Goal: Transaction & Acquisition: Purchase product/service

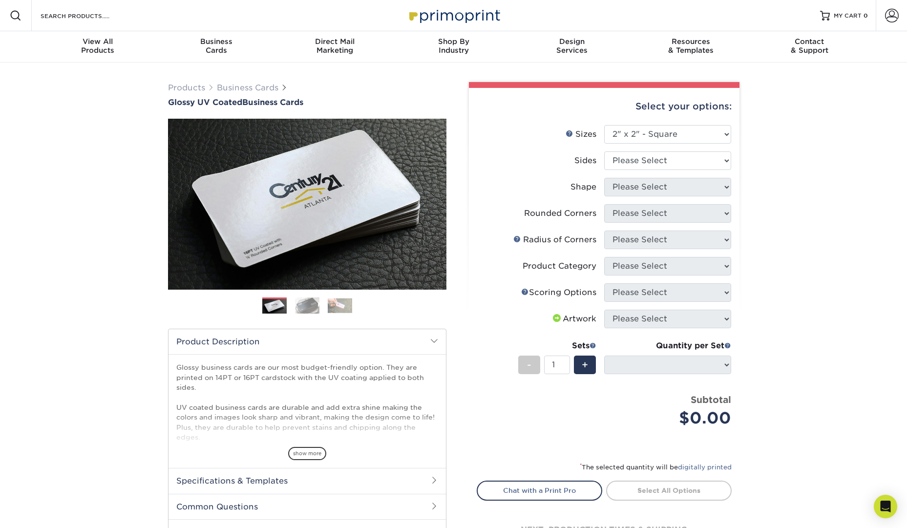
select select "2.00x2.00"
select select "-1"
select select
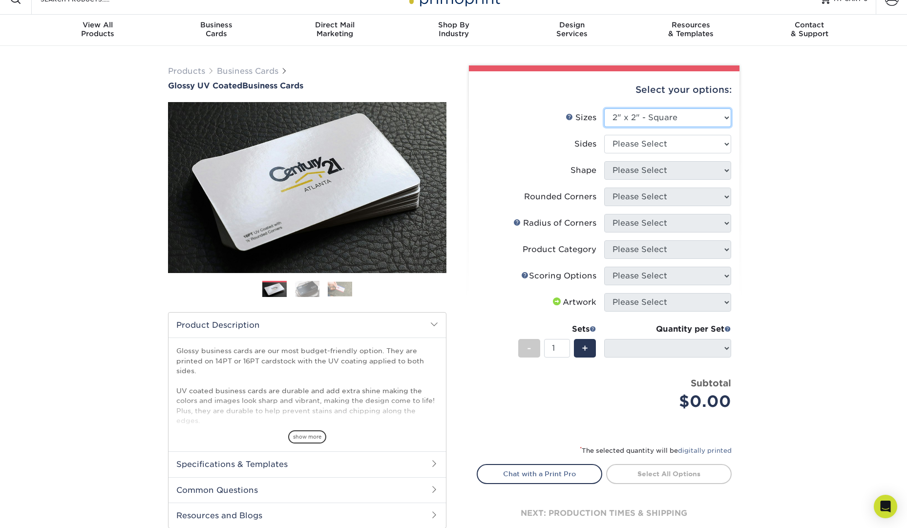
scroll to position [22, 0]
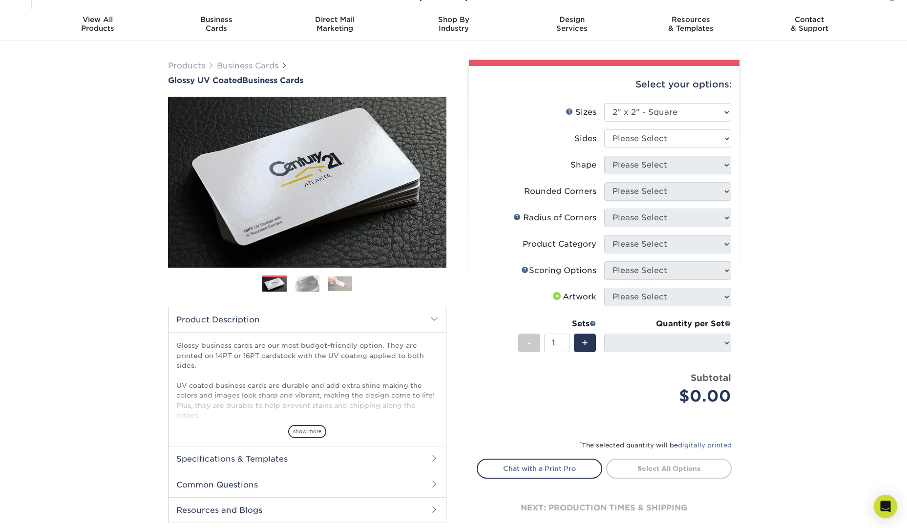
click at [697, 150] on li "Sides Please Select Print Both Sides Print Front Only" at bounding box center [604, 142] width 254 height 26
click at [697, 145] on select "Please Select Print Both Sides Print Front Only" at bounding box center [667, 138] width 127 height 19
select select "32d3c223-f82c-492b-b915-ba065a00862f"
click at [604, 129] on select "Please Select Print Both Sides Print Front Only" at bounding box center [667, 138] width 127 height 19
select select
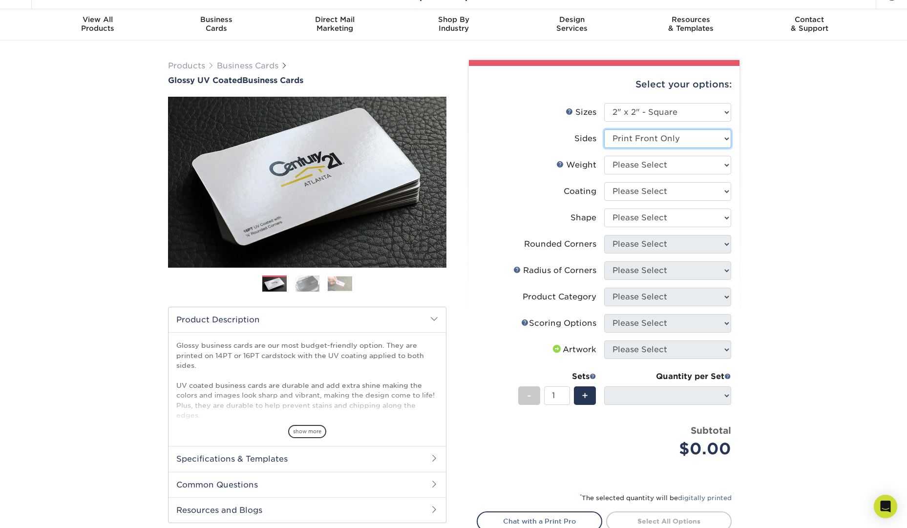
scroll to position [23, 0]
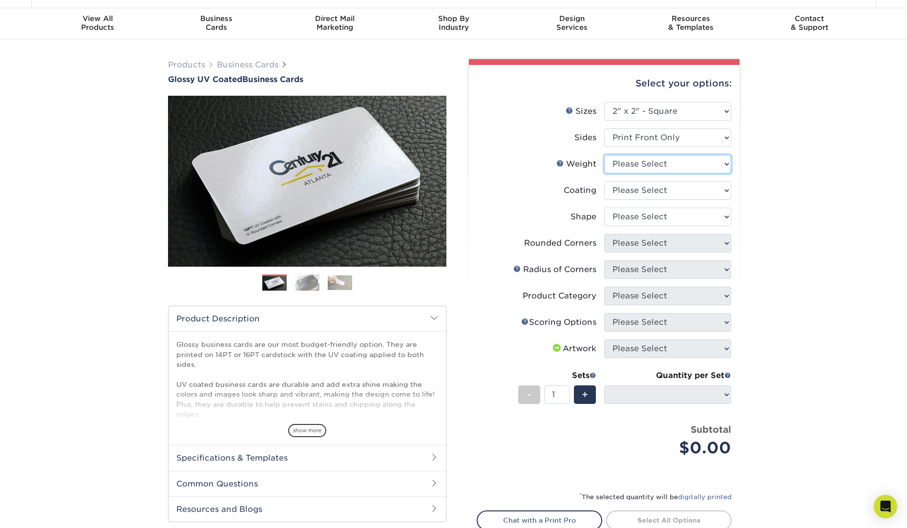
click at [680, 165] on select "Please Select 14PT 16PT" at bounding box center [667, 164] width 127 height 19
select select "14PT"
click at [604, 155] on select "Please Select 14PT 16PT" at bounding box center [667, 164] width 127 height 19
select select
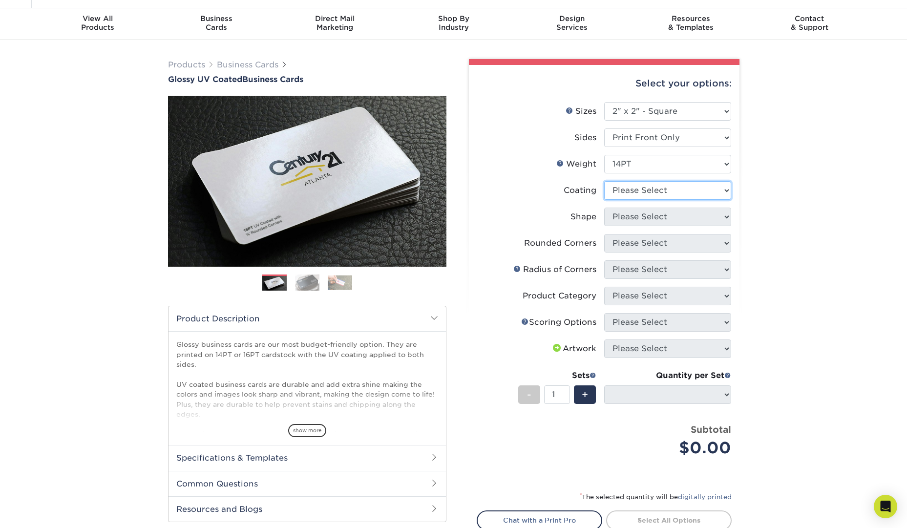
click at [673, 187] on select at bounding box center [667, 190] width 127 height 19
select select "1e8116af-acfc-44b1-83dc-8181aa338834"
click at [604, 181] on select at bounding box center [667, 190] width 127 height 19
select select
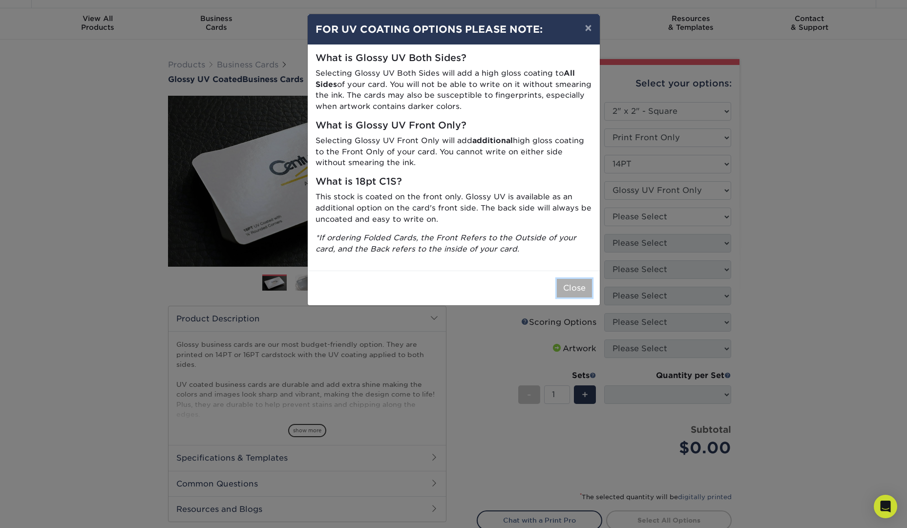
click at [578, 284] on button "Close" at bounding box center [574, 288] width 35 height 19
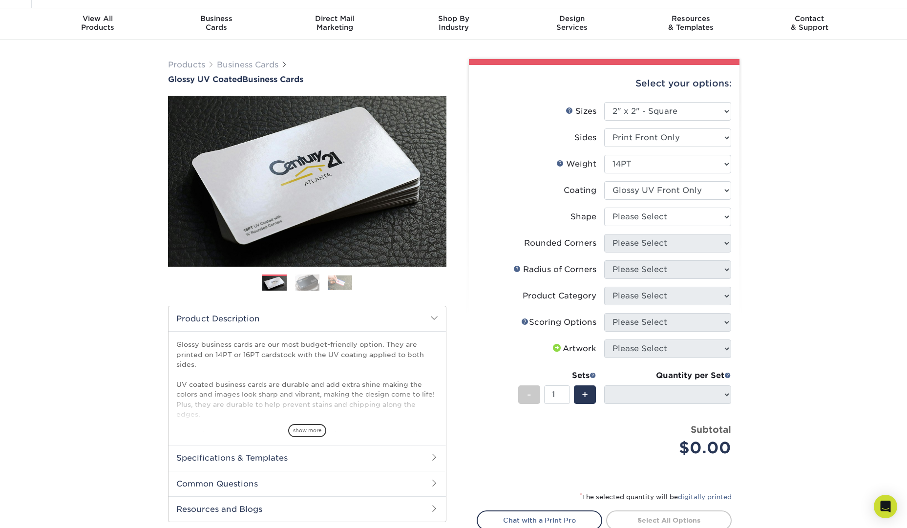
scroll to position [26, 0]
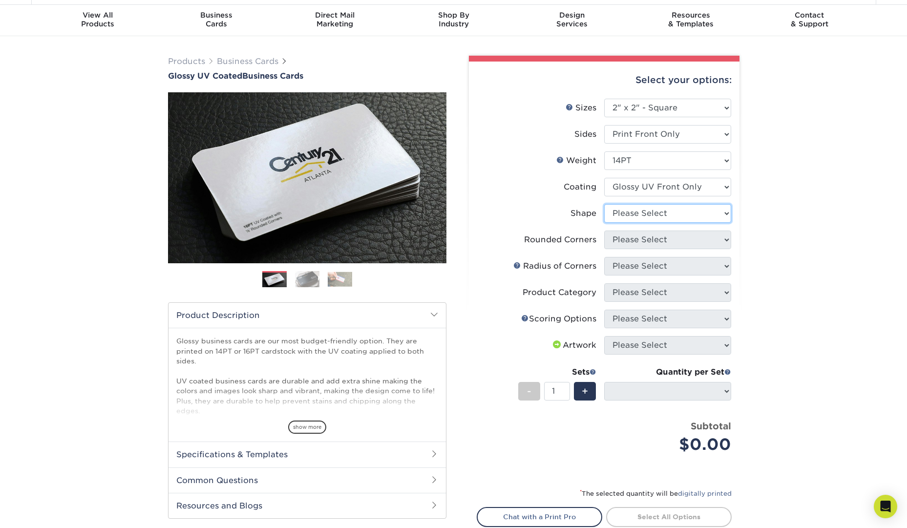
click at [693, 219] on select "Please Select Standard" at bounding box center [667, 213] width 127 height 19
select select "standard"
click at [604, 204] on select "Please Select Standard" at bounding box center [667, 213] width 127 height 19
select select
click at [722, 238] on select "Please Select Yes - Round 2 Corners Yes - Round 4 Corners No" at bounding box center [667, 239] width 127 height 19
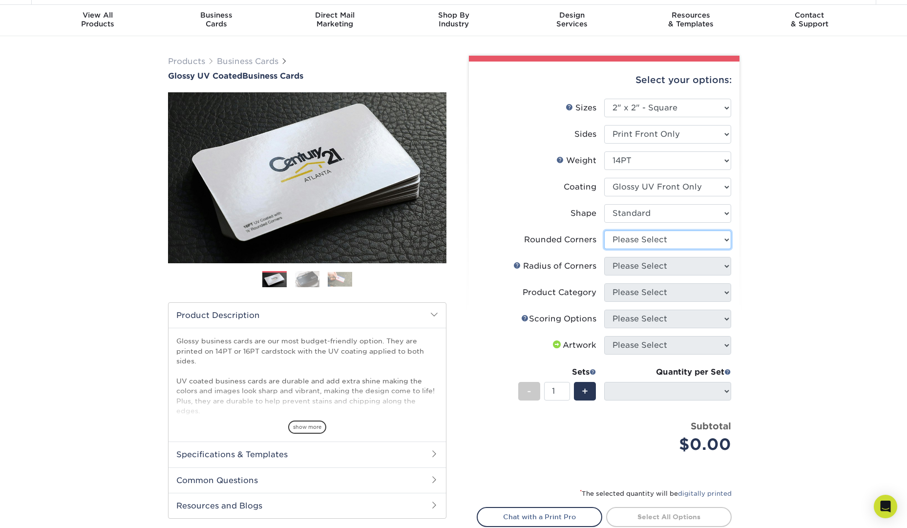
select select "0"
click at [604, 230] on select "Please Select Yes - Round 2 Corners Yes - Round 4 Corners No" at bounding box center [667, 239] width 127 height 19
select select
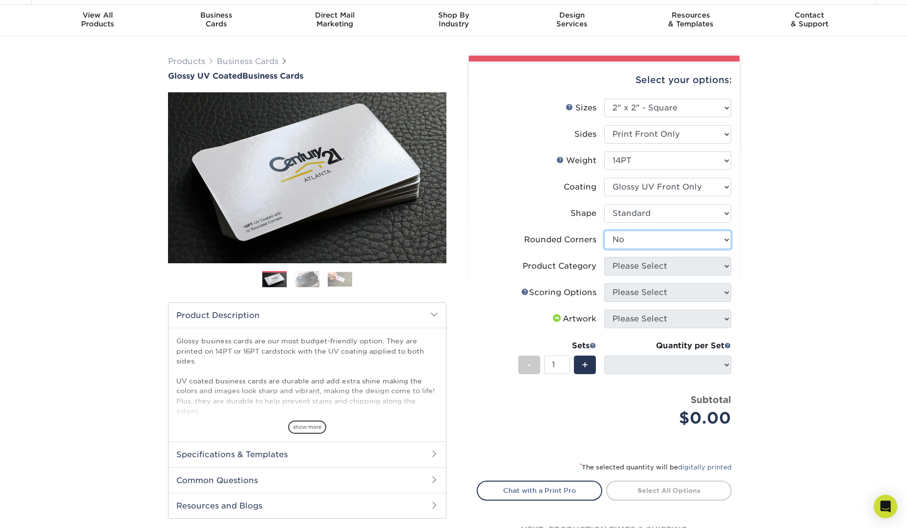
click at [725, 245] on select "Please Select Yes - Round 2 Corners Yes - Round 4 Corners No" at bounding box center [667, 239] width 127 height 19
select select "7672df9e-0e0a-464d-8e1f-920c575e4da3"
click at [604, 230] on select "Please Select Yes - Round 2 Corners Yes - Round 4 Corners No" at bounding box center [667, 239] width 127 height 19
select select
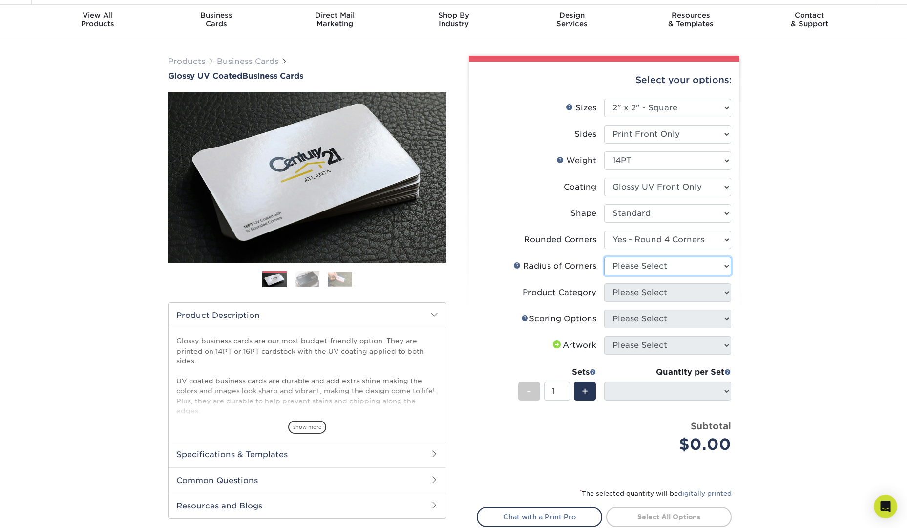
click at [713, 263] on select "Please Select Rounded 1/8" Rounded 1/4"" at bounding box center [667, 266] width 127 height 19
select select "589680c7-ee9a-431b-9d12-d7aeb1386a97"
click at [604, 257] on select "Please Select Rounded 1/8" Rounded 1/4"" at bounding box center [667, 266] width 127 height 19
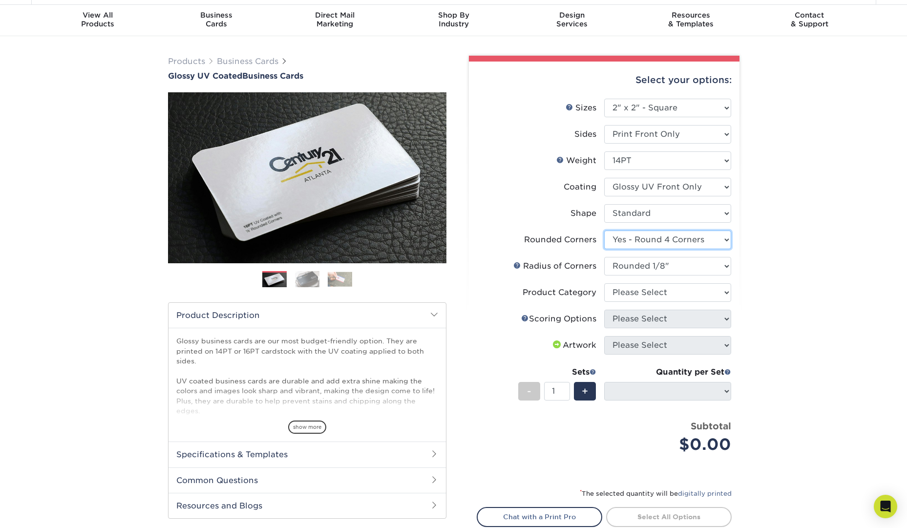
click at [721, 239] on select "Please Select Yes - Round 2 Corners Yes - Round 4 Corners No" at bounding box center [667, 239] width 127 height 19
select select "0"
click at [604, 230] on select "Please Select Yes - Round 2 Corners Yes - Round 4 Corners No" at bounding box center [667, 239] width 127 height 19
select select
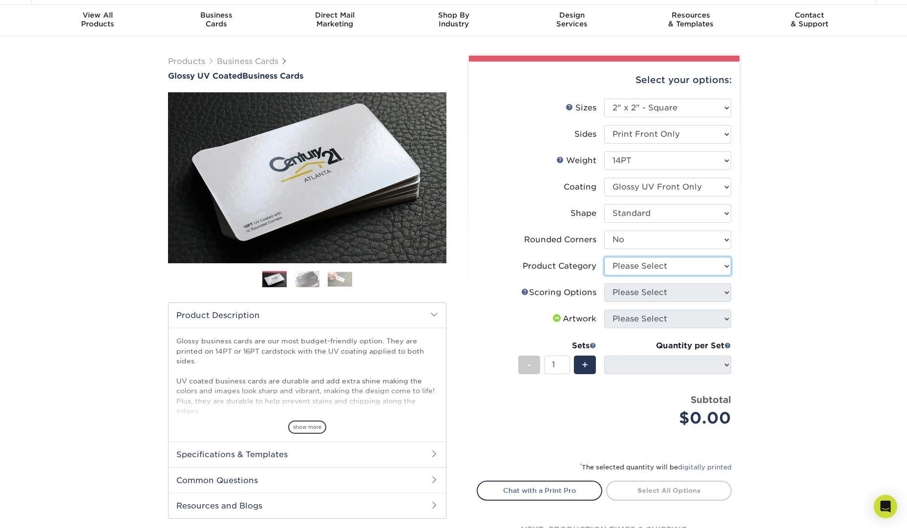
click at [725, 268] on select "Please Select Business Cards" at bounding box center [667, 266] width 127 height 19
select select "3b5148f1-0588-4f88-a218-97bcfdce65c1"
click at [604, 257] on select "Please Select Business Cards" at bounding box center [667, 266] width 127 height 19
click at [721, 290] on select "Please Select" at bounding box center [667, 292] width 127 height 19
click at [604, 283] on select "Please Select" at bounding box center [667, 292] width 127 height 19
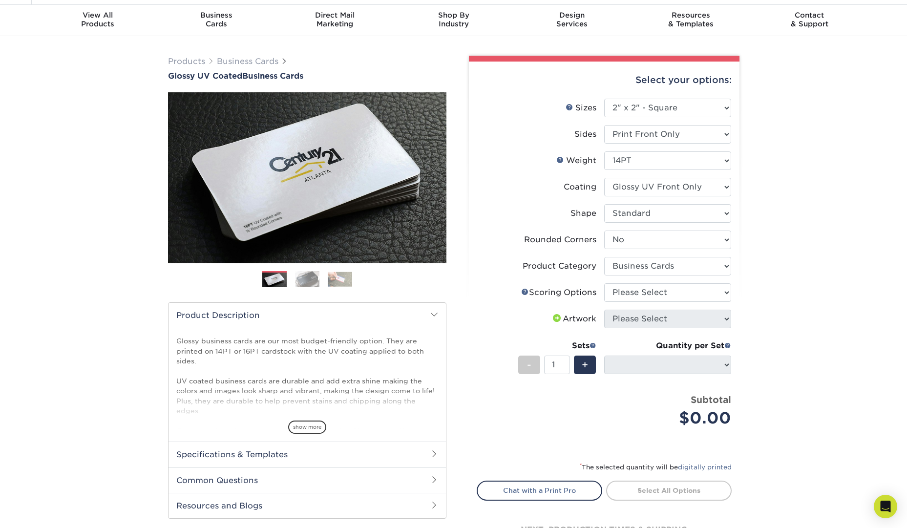
click at [554, 318] on span at bounding box center [557, 318] width 12 height 8
click at [555, 318] on span at bounding box center [557, 318] width 12 height 8
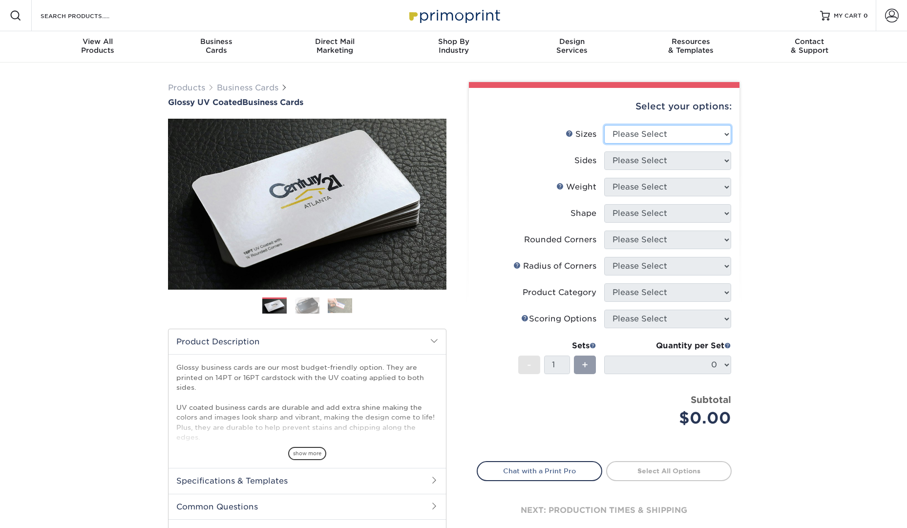
click at [711, 135] on select "Please Select 1.5" x 3.5" - Mini 1.75" x 3.5" - Mini 2" x 2" - Square 2" x 3" -…" at bounding box center [667, 134] width 127 height 19
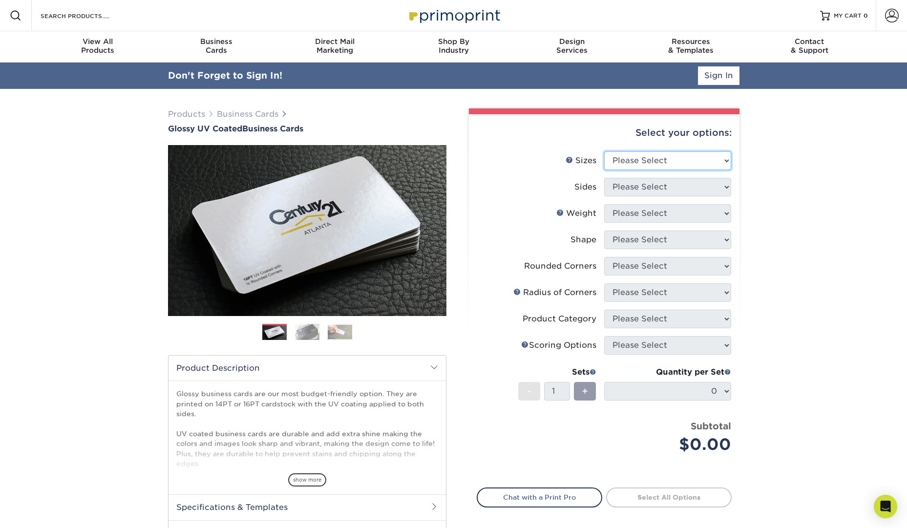
select select "2.00x2.00"
click at [604, 151] on select "Please Select 1.5" x 3.5" - Mini 1.75" x 3.5" - Mini 2" x 2" - Square 2" x 3" -…" at bounding box center [667, 160] width 127 height 19
click at [699, 180] on select "Please Select Print Both Sides Print Front Only" at bounding box center [667, 187] width 127 height 19
select select "32d3c223-f82c-492b-b915-ba065a00862f"
click at [604, 178] on select "Please Select Print Both Sides Print Front Only" at bounding box center [667, 187] width 127 height 19
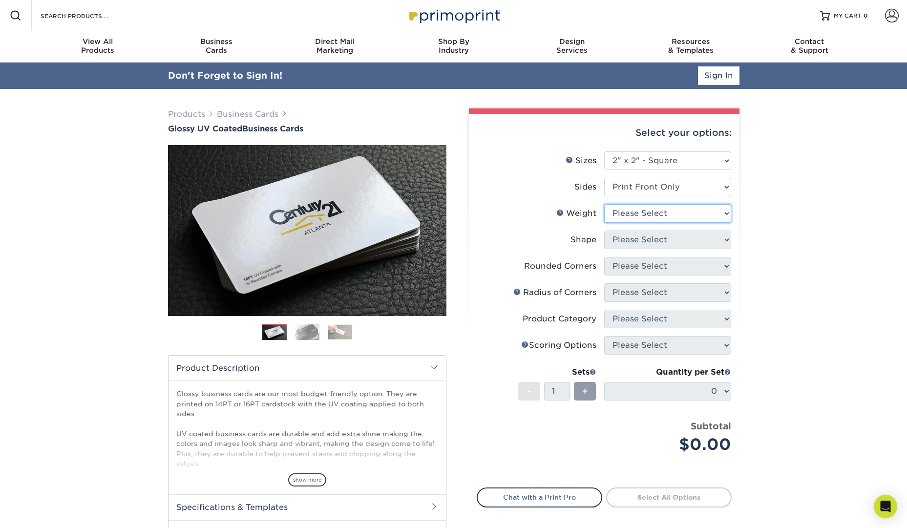
click at [680, 213] on select "Please Select 14PT 16PT" at bounding box center [667, 213] width 127 height 19
select select "14PT"
click at [604, 204] on select "Please Select 14PT 16PT" at bounding box center [667, 213] width 127 height 19
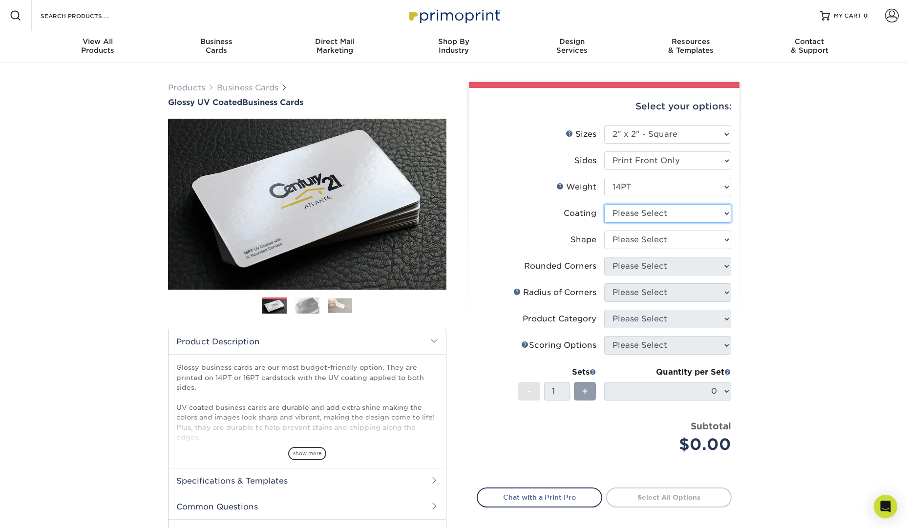
click at [675, 216] on select at bounding box center [667, 213] width 127 height 19
select select "1e8116af-acfc-44b1-83dc-8181aa338834"
click at [604, 204] on select at bounding box center [667, 213] width 127 height 19
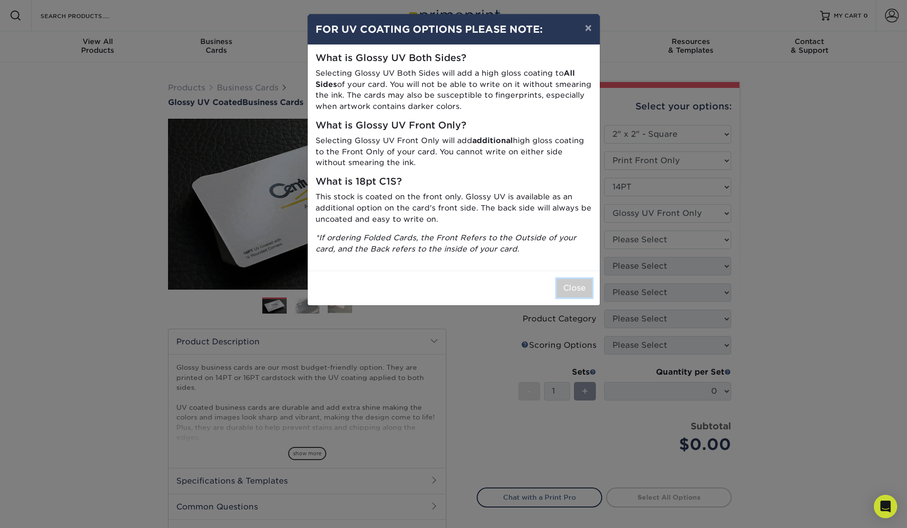
click at [584, 286] on button "Close" at bounding box center [574, 288] width 35 height 19
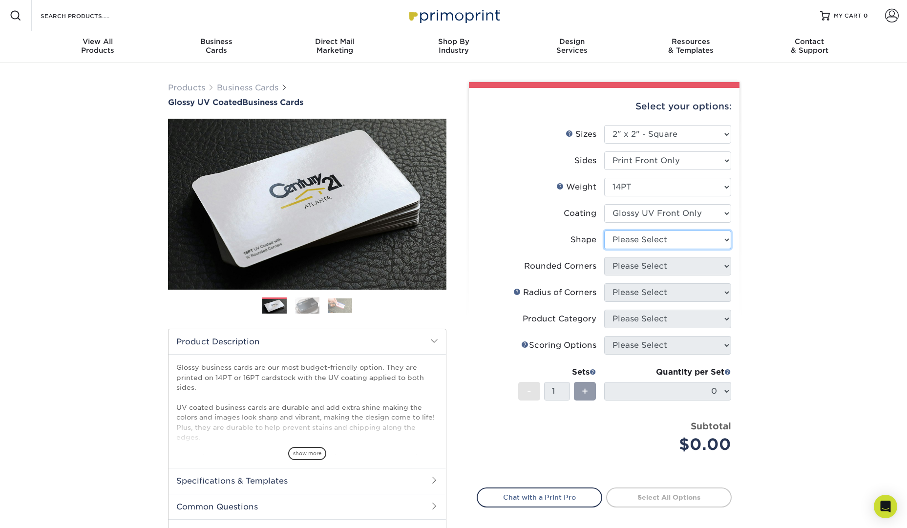
click at [639, 241] on select "Please Select Standard" at bounding box center [667, 239] width 127 height 19
select select "standard"
click at [604, 230] on select "Please Select Standard" at bounding box center [667, 239] width 127 height 19
click at [668, 265] on select "Please Select Yes - Round 2 Corners Yes - Round 4 Corners No" at bounding box center [667, 266] width 127 height 19
select select "0"
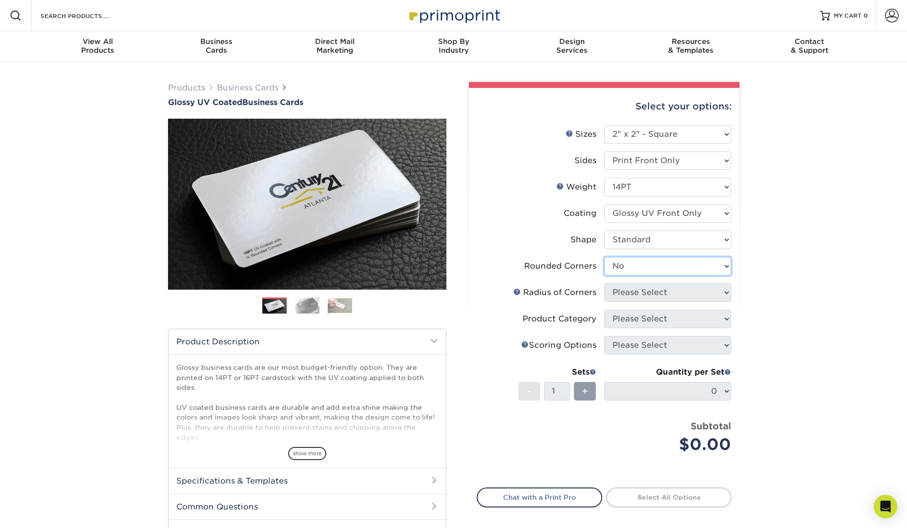
click at [604, 257] on select "Please Select Yes - Round 2 Corners Yes - Round 4 Corners No" at bounding box center [667, 266] width 127 height 19
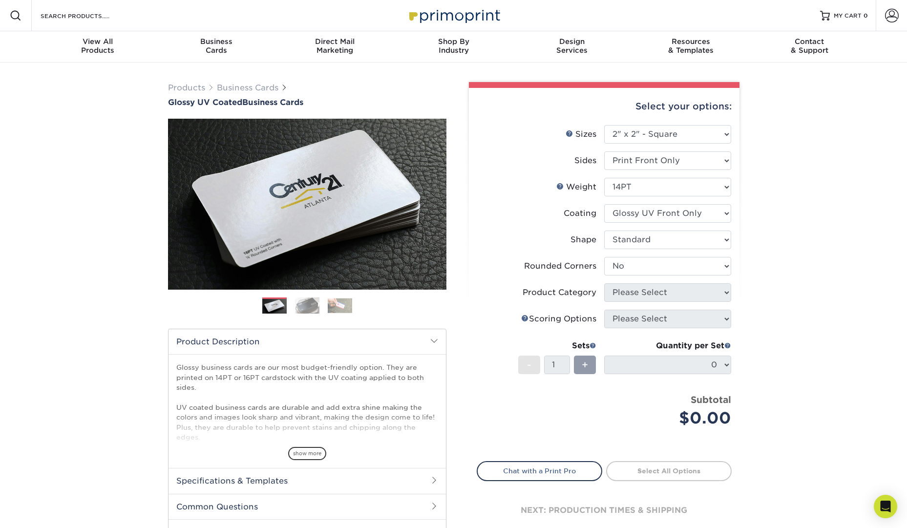
click at [723, 364] on div "Quantity per Set 0 (Price includes envelopes)" at bounding box center [667, 362] width 127 height 45
click at [768, 288] on div "Products Business Cards Glossy UV Coated Business Cards Previous Next" at bounding box center [453, 324] width 907 height 522
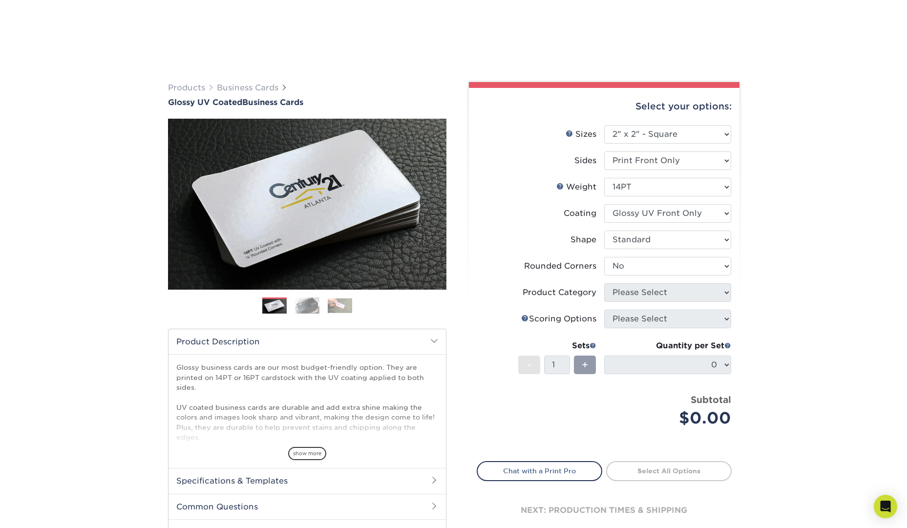
scroll to position [83, 0]
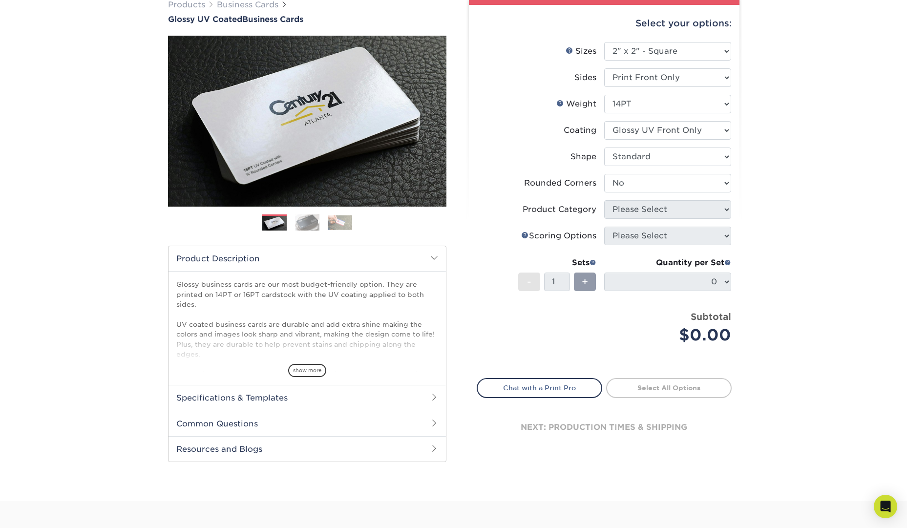
drag, startPoint x: 721, startPoint y: 222, endPoint x: 738, endPoint y: 319, distance: 98.2
click at [721, 222] on li "Product Category Please Select" at bounding box center [604, 213] width 254 height 26
drag, startPoint x: 756, startPoint y: 153, endPoint x: 724, endPoint y: 175, distance: 39.1
click at [756, 153] on div "Products Business Cards Glossy UV Coated Business Cards Previous Next" at bounding box center [453, 240] width 907 height 522
click at [706, 196] on li "Rounded Corners Please Select Yes - Round 2 Corners Yes - Round 4 Corners No" at bounding box center [604, 187] width 254 height 26
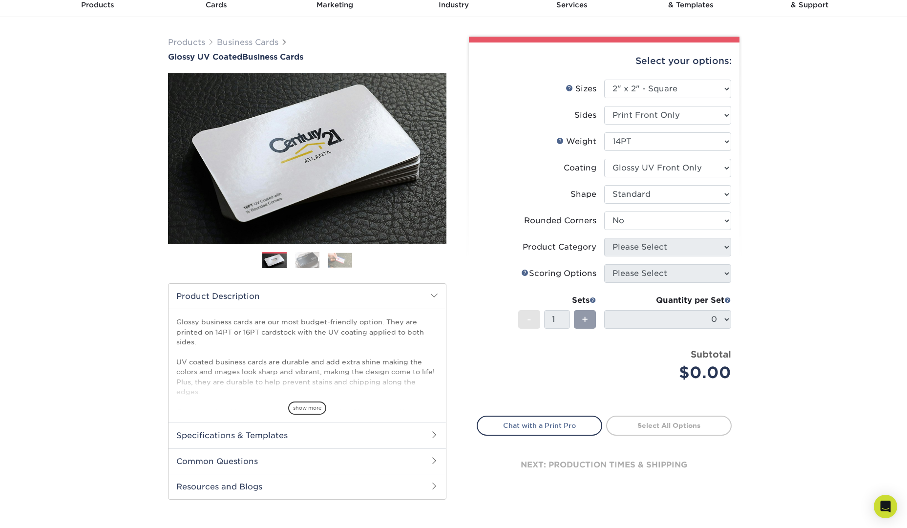
scroll to position [44, 0]
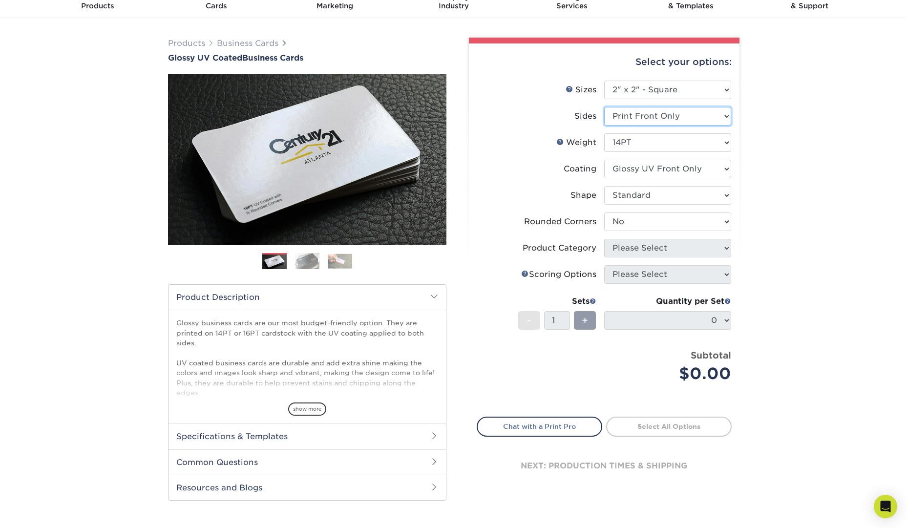
click at [715, 114] on select "Please Select Print Both Sides Print Front Only" at bounding box center [667, 116] width 127 height 19
select select "13abbda7-1d64-4f25-8bb2-c179b224825d"
click at [604, 107] on select "Please Select Print Both Sides Print Front Only" at bounding box center [667, 116] width 127 height 19
select select "-1"
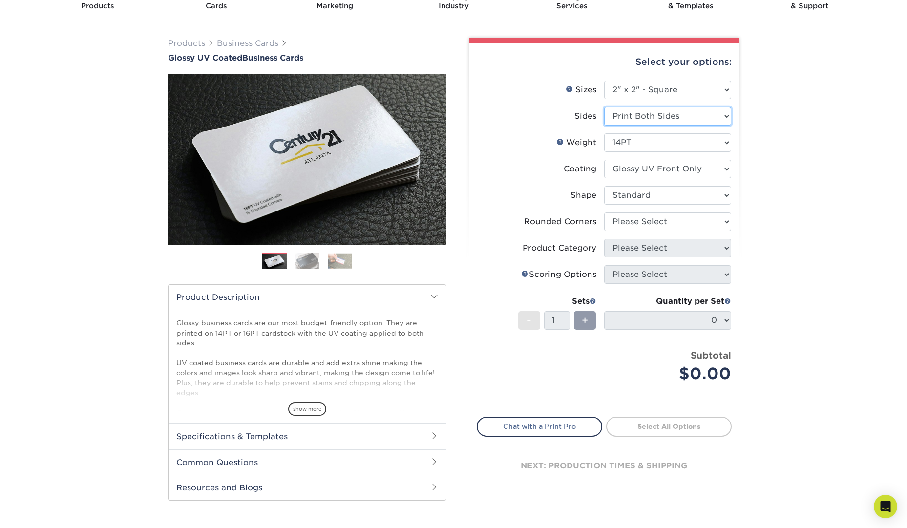
select select "-1"
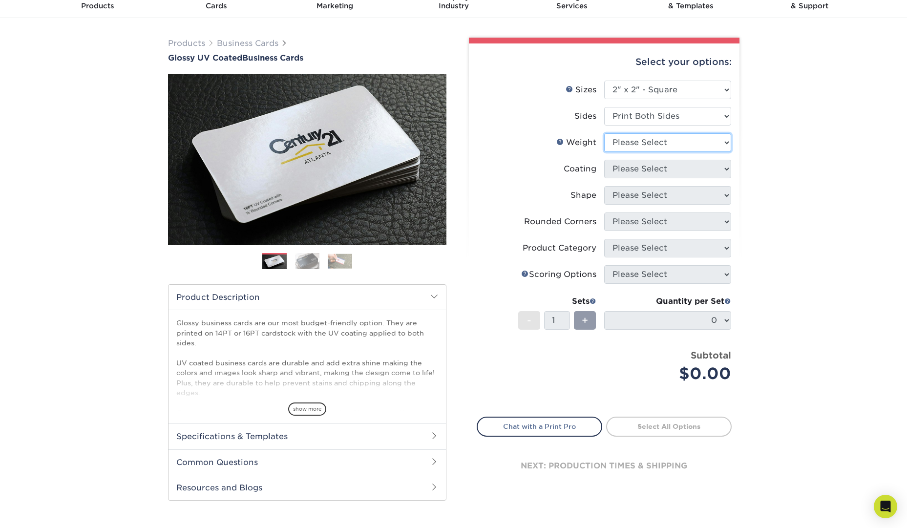
click at [714, 140] on select "Please Select 14PT 16PT" at bounding box center [667, 142] width 127 height 19
select select "14PT"
click at [604, 133] on select "Please Select 14PT 16PT" at bounding box center [667, 142] width 127 height 19
click at [699, 168] on select at bounding box center [667, 169] width 127 height 19
select select "1e8116af-acfc-44b1-83dc-8181aa338834"
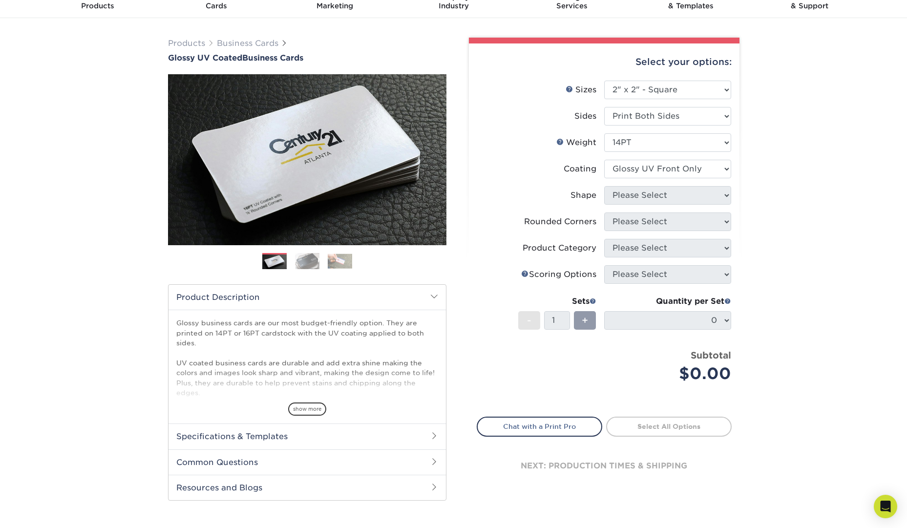
click at [604, 160] on select at bounding box center [667, 169] width 127 height 19
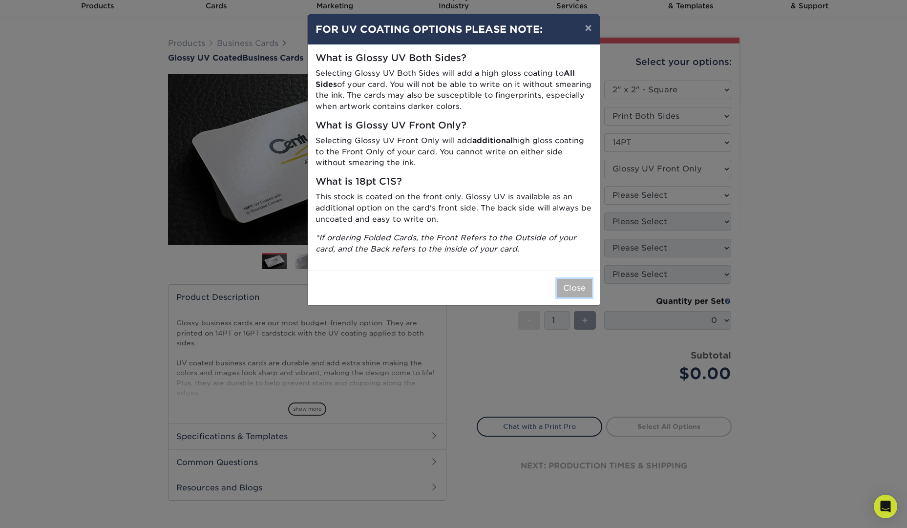
click at [578, 289] on button "Close" at bounding box center [574, 288] width 35 height 19
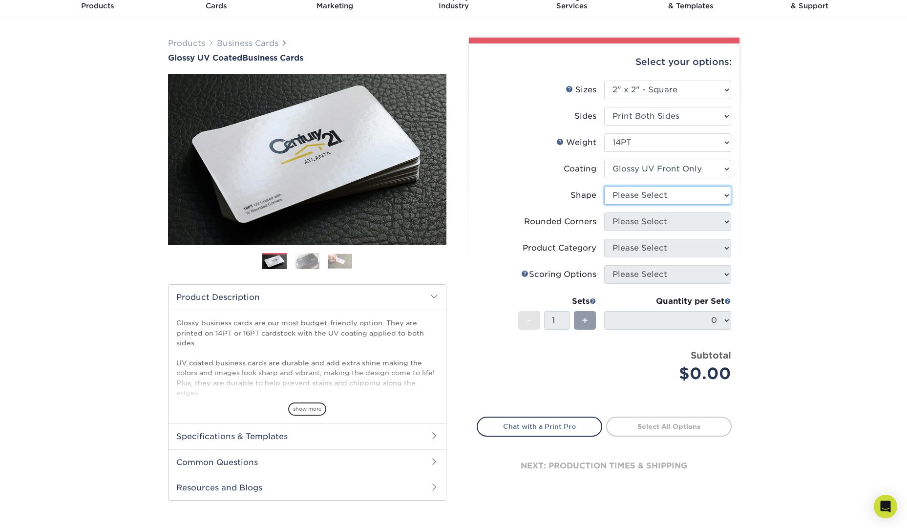
click at [718, 197] on select "Please Select Standard" at bounding box center [667, 195] width 127 height 19
select select "standard"
click at [604, 186] on select "Please Select Standard" at bounding box center [667, 195] width 127 height 19
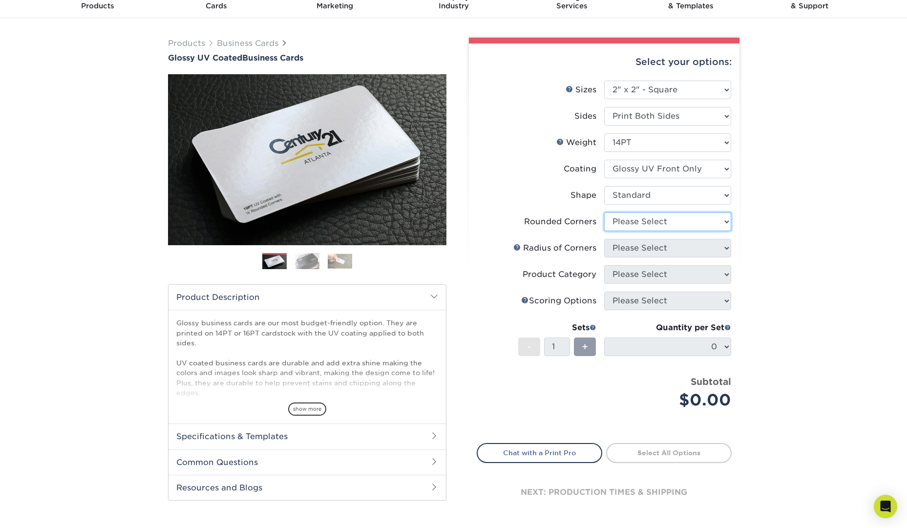
click at [704, 216] on select "Please Select Yes - Round 2 Corners Yes - Round 4 Corners No" at bounding box center [667, 221] width 127 height 19
select select "0"
click at [604, 212] on select "Please Select Yes - Round 2 Corners Yes - Round 4 Corners No" at bounding box center [667, 221] width 127 height 19
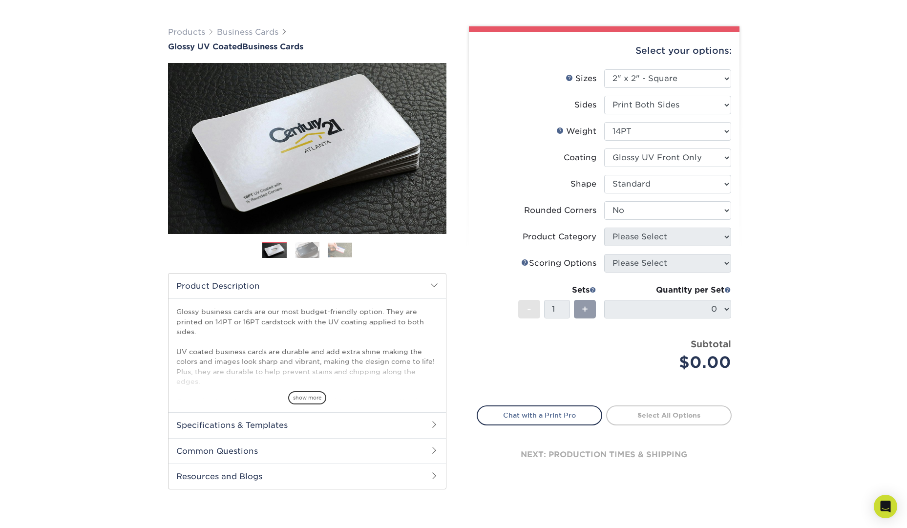
scroll to position [57, 0]
click at [709, 252] on li "Product Category Please Select" at bounding box center [604, 241] width 254 height 26
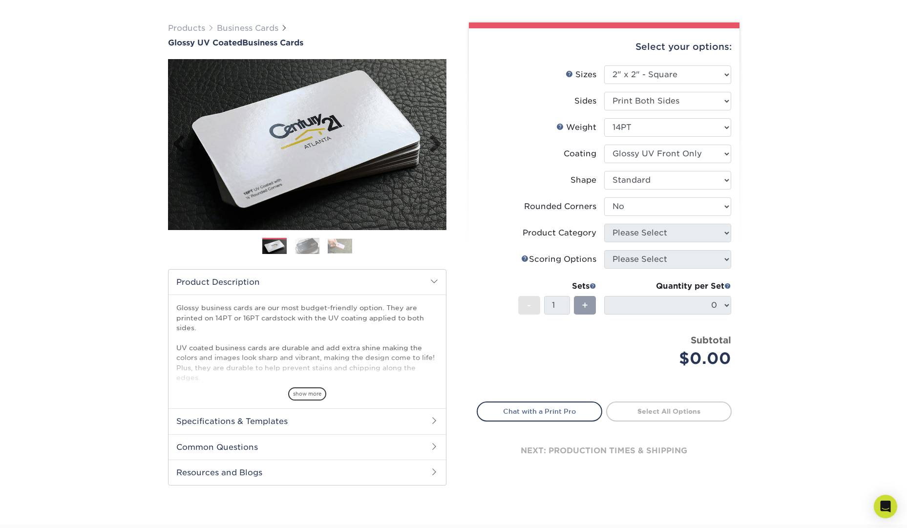
scroll to position [63, 0]
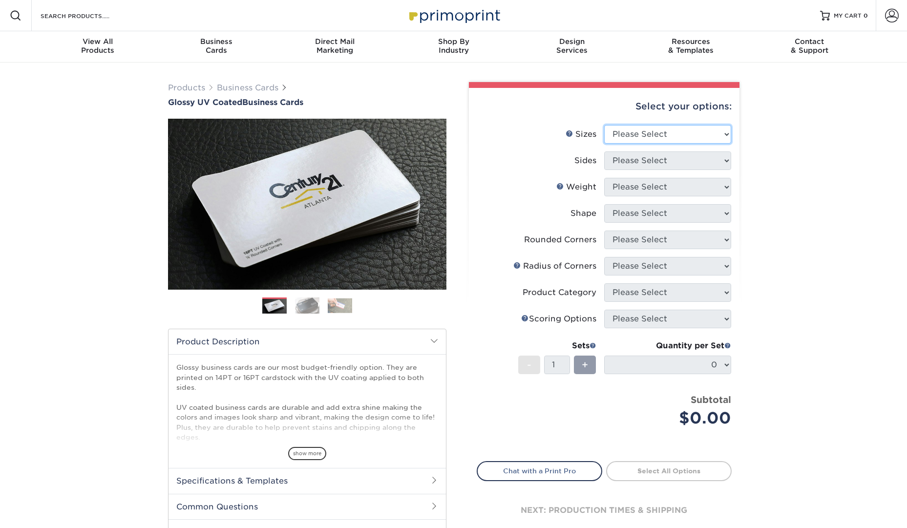
click at [660, 134] on select "Please Select 1.5" x 3.5" - Mini 1.75" x 3.5" - Mini 2" x 2" - Square 2" x 3" -…" at bounding box center [667, 134] width 127 height 19
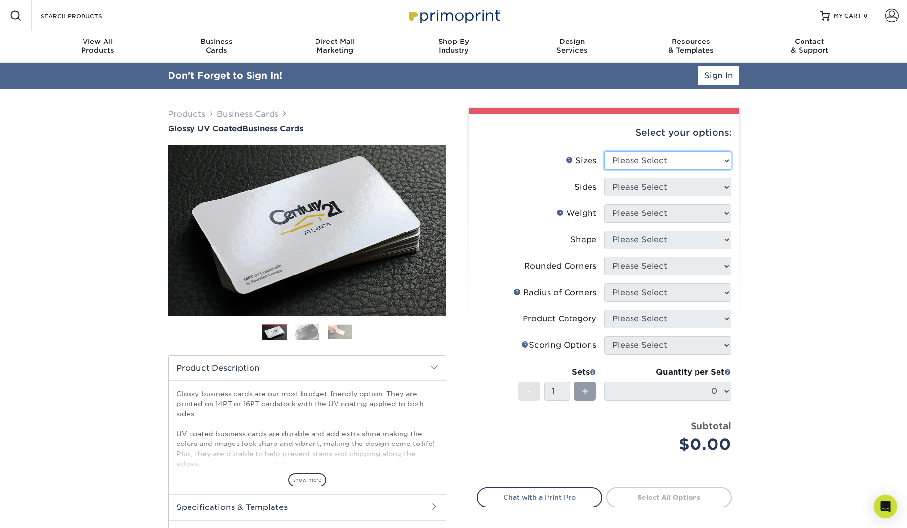
select select "2.00x2.00"
click at [604, 151] on select "Please Select 1.5" x 3.5" - Mini 1.75" x 3.5" - Mini 2" x 2" - Square 2" x 3" -…" at bounding box center [667, 160] width 127 height 19
click at [705, 187] on select "Please Select Print Both Sides Print Front Only" at bounding box center [667, 187] width 127 height 19
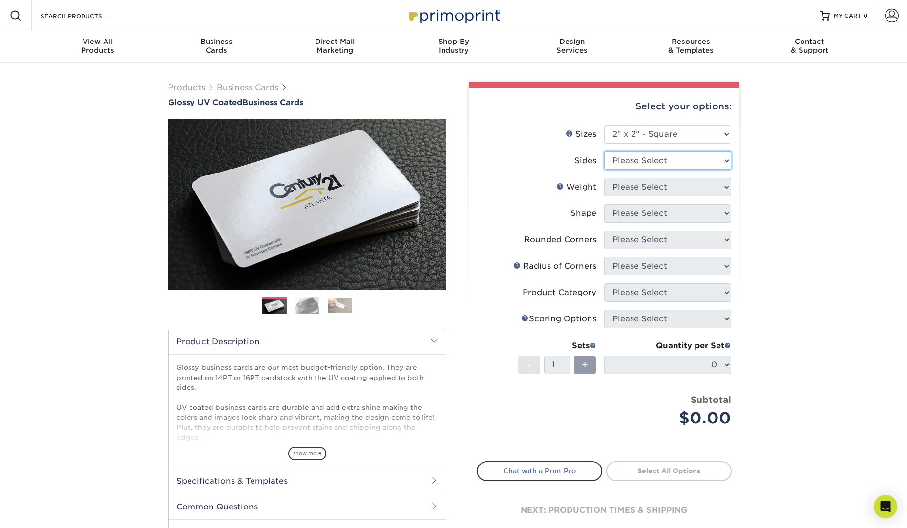
select select "13abbda7-1d64-4f25-8bb2-c179b224825d"
click at [604, 151] on select "Please Select Print Both Sides Print Front Only" at bounding box center [667, 160] width 127 height 19
click at [676, 188] on select "Please Select 14PT 16PT" at bounding box center [667, 187] width 127 height 19
select select "14PT"
click at [604, 178] on select "Please Select 14PT 16PT" at bounding box center [667, 187] width 127 height 19
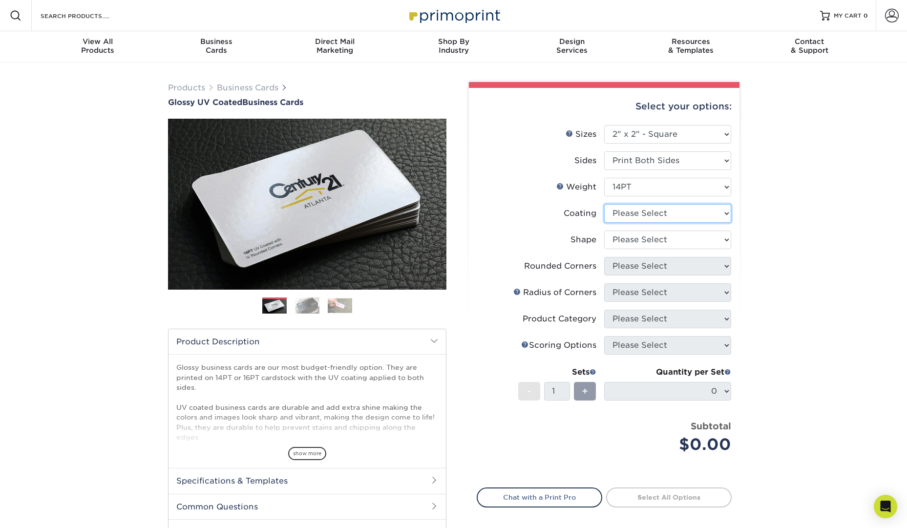
click at [659, 210] on select at bounding box center [667, 213] width 127 height 19
select select "1e8116af-acfc-44b1-83dc-8181aa338834"
click at [604, 204] on select at bounding box center [667, 213] width 127 height 19
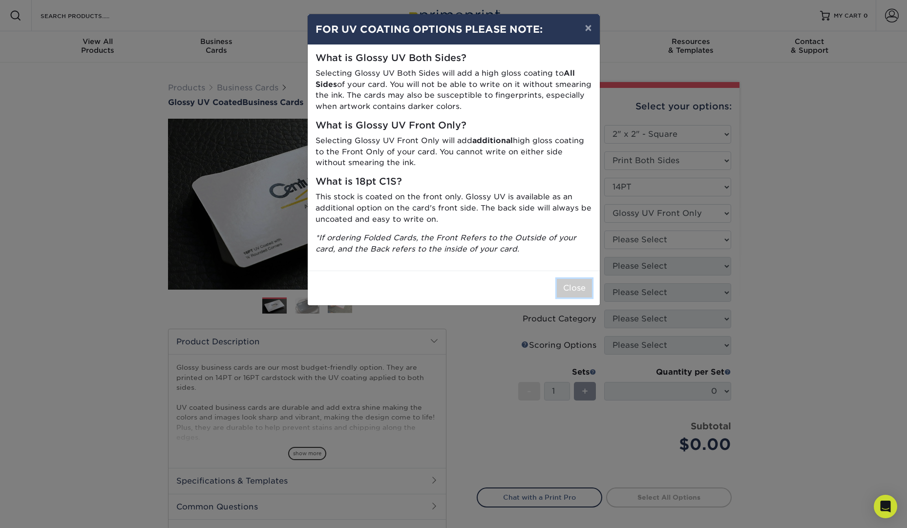
click at [569, 288] on button "Close" at bounding box center [574, 288] width 35 height 19
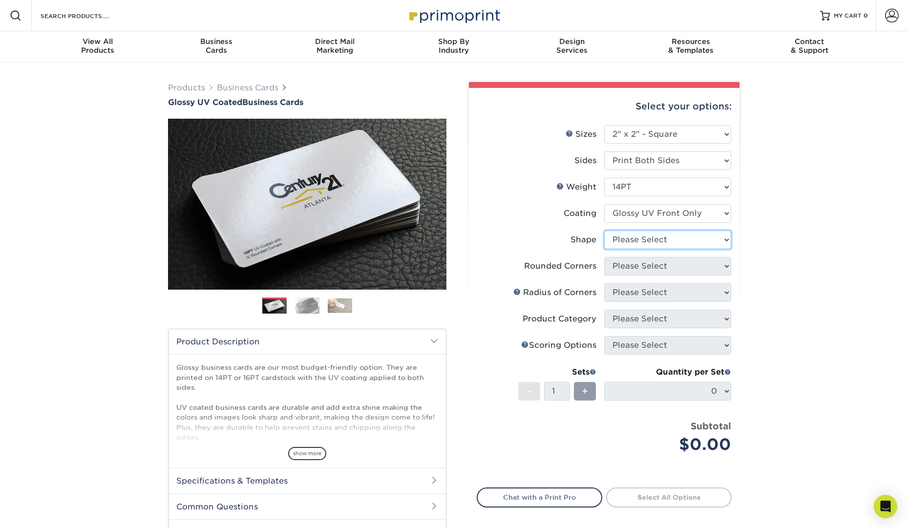
click at [633, 242] on select "Please Select Standard" at bounding box center [667, 239] width 127 height 19
select select "standard"
click at [604, 230] on select "Please Select Standard" at bounding box center [667, 239] width 127 height 19
click at [639, 262] on select "Please Select Yes - Round 2 Corners Yes - Round 4 Corners No" at bounding box center [667, 266] width 127 height 19
select select "0"
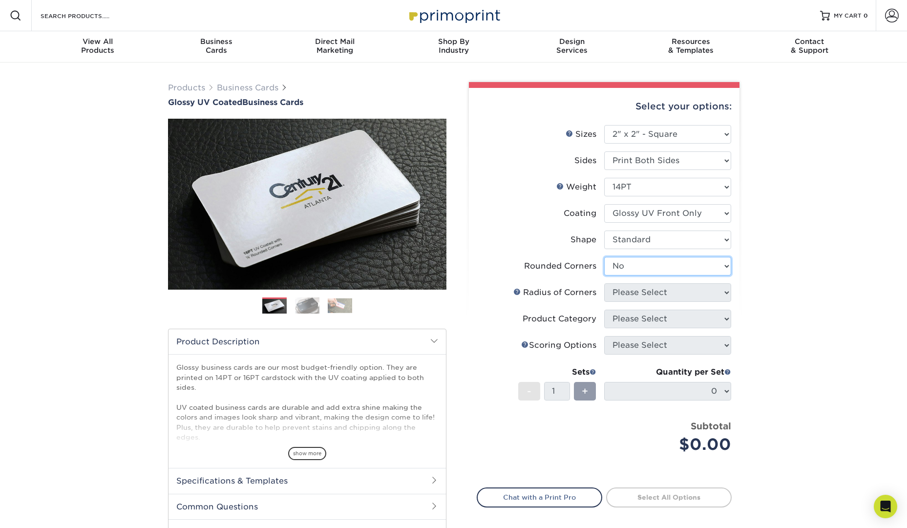
click at [604, 257] on select "Please Select Yes - Round 2 Corners Yes - Round 4 Corners No" at bounding box center [667, 266] width 127 height 19
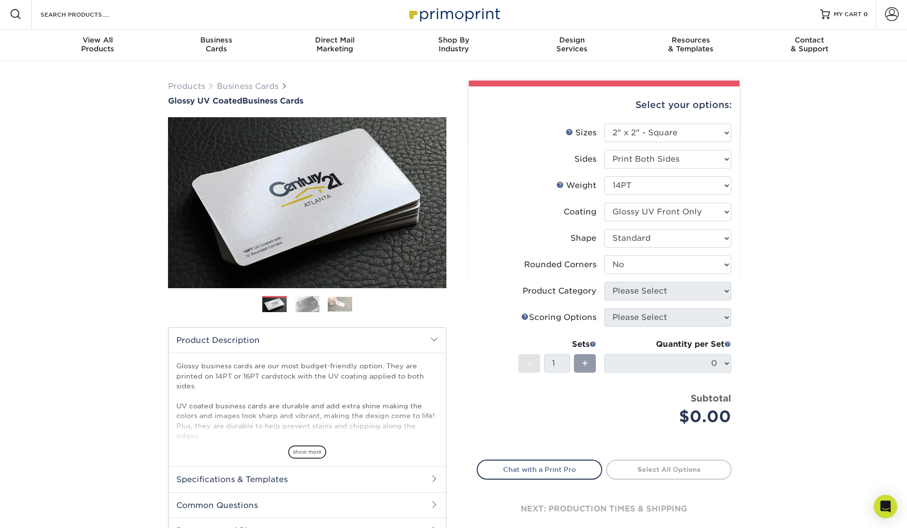
scroll to position [0, 0]
